Goal: Find contact information: Find contact information

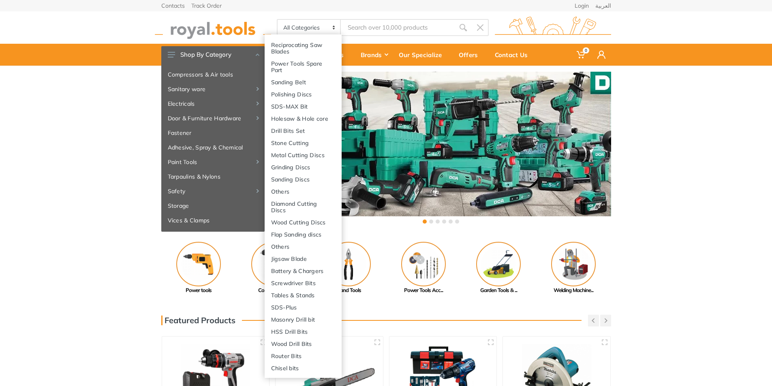
scroll to position [88, 0]
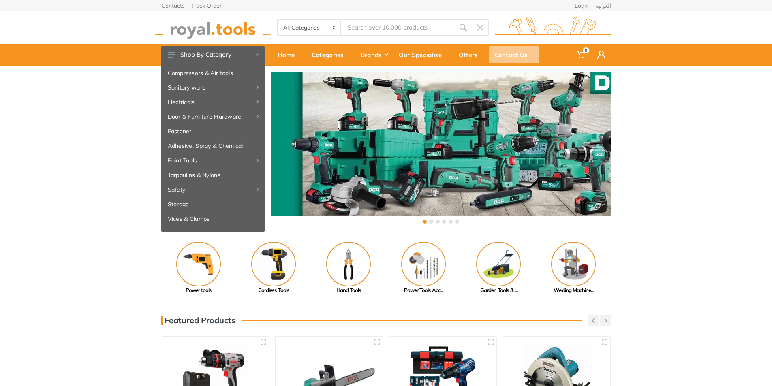
click at [526, 49] on div "Contact Us" at bounding box center [514, 54] width 50 height 17
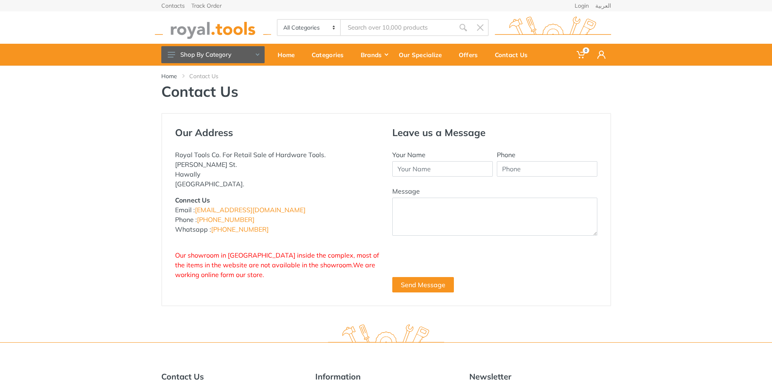
click at [276, 174] on p "Royal Tools Co. For Retail Sale of Hardware Tools. Abdullah Al-Othman St. Hawal…" at bounding box center [277, 169] width 205 height 39
click at [268, 180] on p "Royal Tools Co. For Retail Sale of Hardware Tools. Abdullah Al-Othman St. Hawal…" at bounding box center [277, 169] width 205 height 39
